Goal: Transaction & Acquisition: Obtain resource

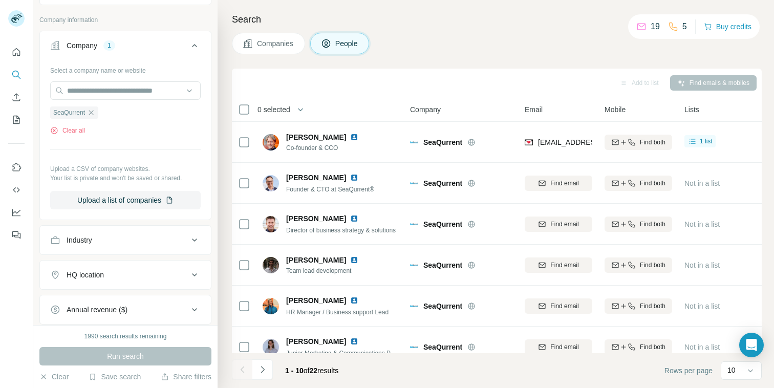
scroll to position [267, 0]
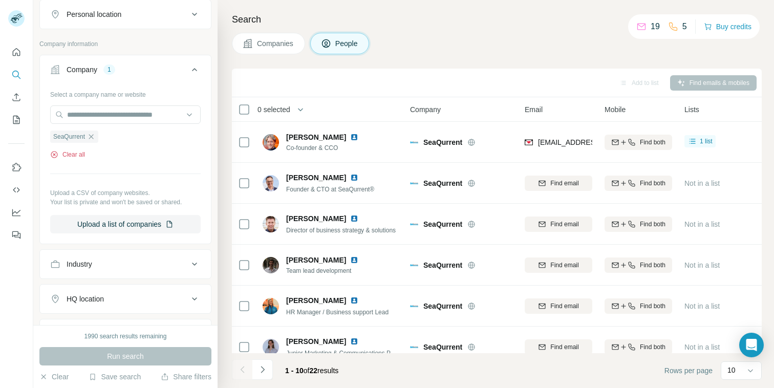
click at [54, 156] on icon "button" at bounding box center [54, 154] width 8 height 8
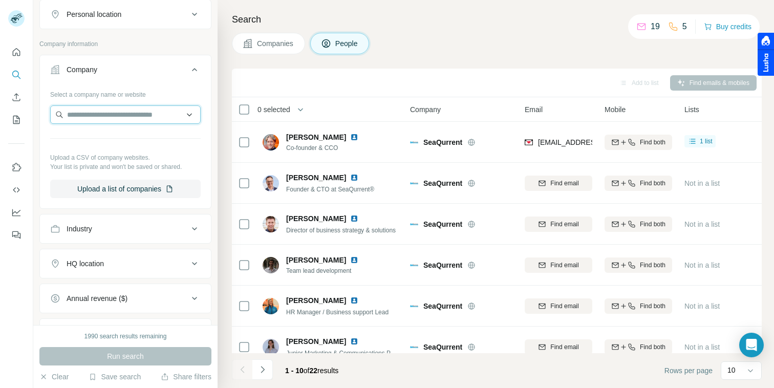
click at [83, 114] on input "text" at bounding box center [125, 114] width 150 height 18
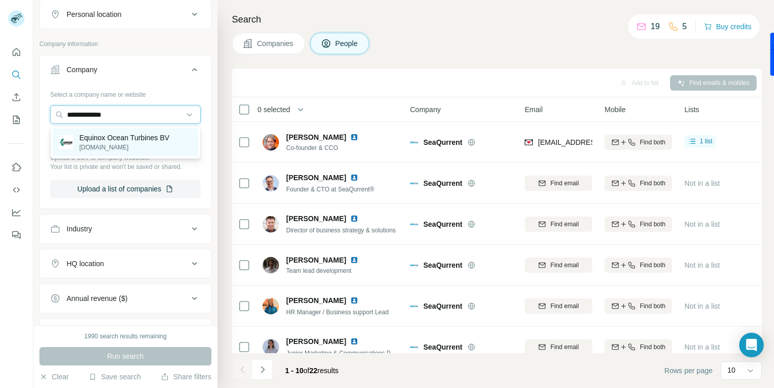
type input "**********"
click at [128, 139] on p "Equinox Ocean Turbines BV" at bounding box center [124, 138] width 90 height 10
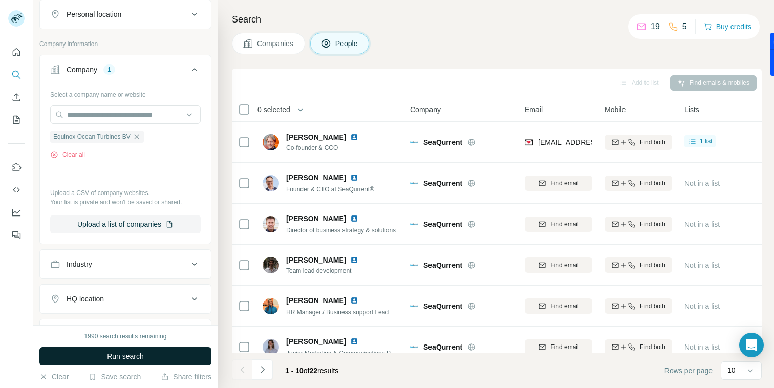
click at [115, 354] on span "Run search" at bounding box center [125, 356] width 37 height 10
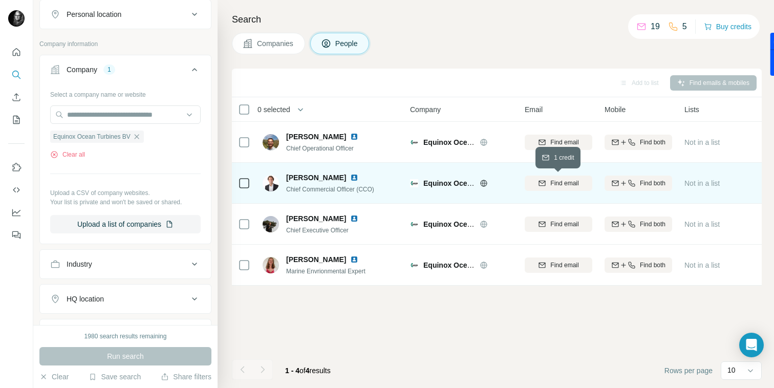
click at [564, 183] on span "Find email" at bounding box center [564, 183] width 28 height 9
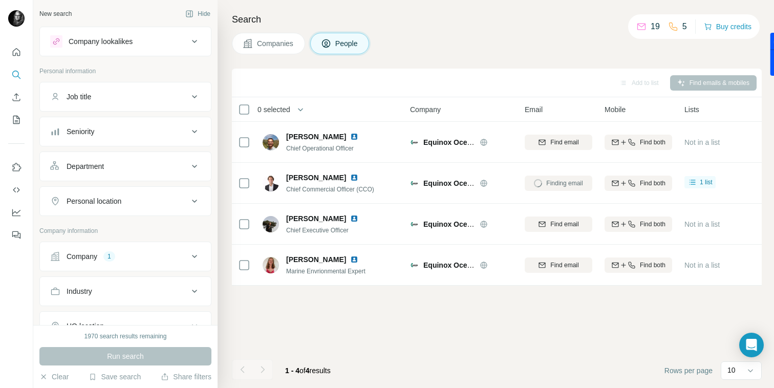
click at [557, 71] on div "Add to list Find emails & mobiles" at bounding box center [497, 83] width 530 height 29
